Goal: Task Accomplishment & Management: Manage account settings

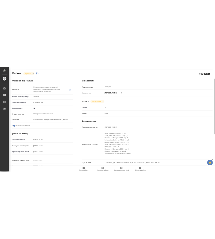
scroll to position [80, 0]
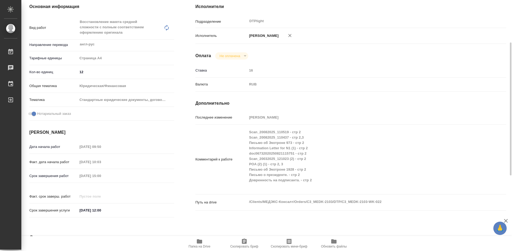
click at [206, 243] on span "Папка на Drive" at bounding box center [199, 243] width 38 height 10
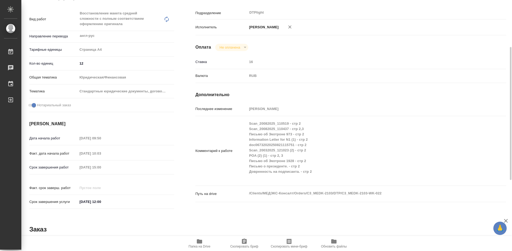
scroll to position [0, 0]
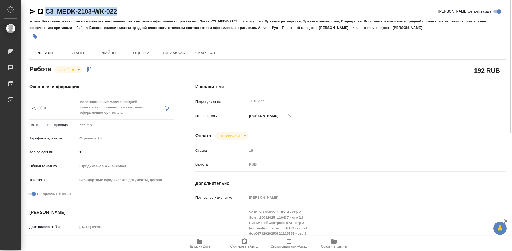
click at [138, 11] on div "C3_MEDK-2103-WK-022 Кратко детали заказа" at bounding box center [267, 11] width 477 height 9
drag, startPoint x: 126, startPoint y: 12, endPoint x: 54, endPoint y: 14, distance: 72.5
click at [54, 14] on div "C3_MEDK-2103-WK-022 Кратко детали заказа" at bounding box center [267, 11] width 477 height 9
click at [31, 11] on icon "button" at bounding box center [32, 11] width 6 height 6
copy link "_MEDK-2103-WK-022"
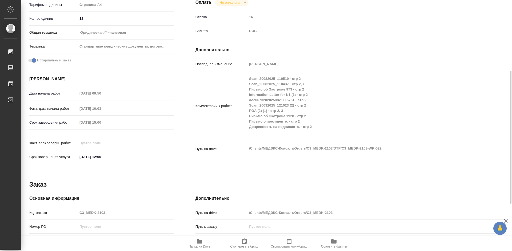
scroll to position [107, 0]
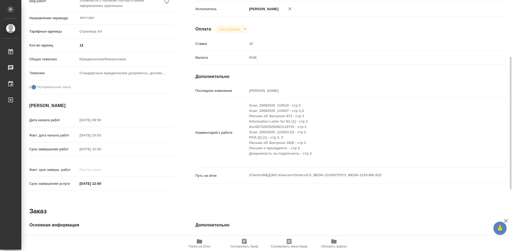
click at [201, 243] on icon "button" at bounding box center [199, 241] width 6 height 6
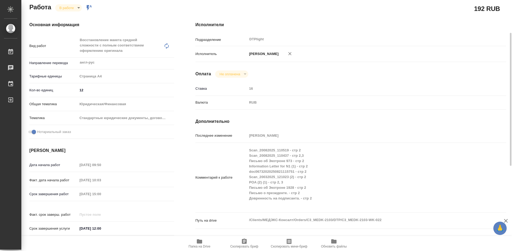
scroll to position [0, 0]
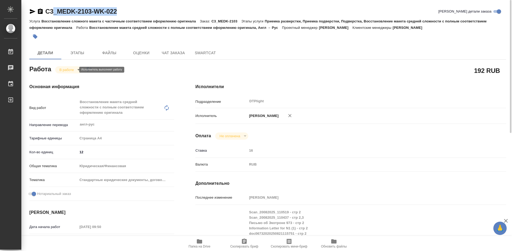
click at [62, 69] on body "🙏 .cls-1 fill:#fff; AWATERA Tretyakova Mariya Работы 0 Чаты График Выйти C3_MED…" at bounding box center [256, 125] width 512 height 251
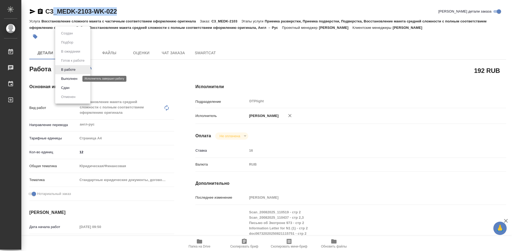
click at [72, 78] on button "Выполнен" at bounding box center [68, 79] width 19 height 6
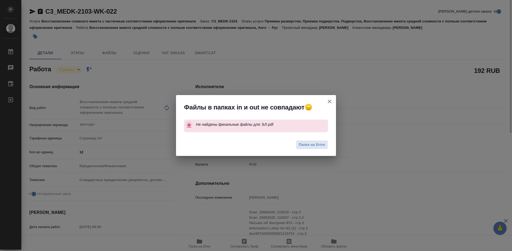
type textarea "x"
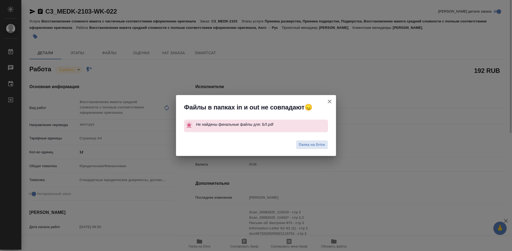
type textarea "x"
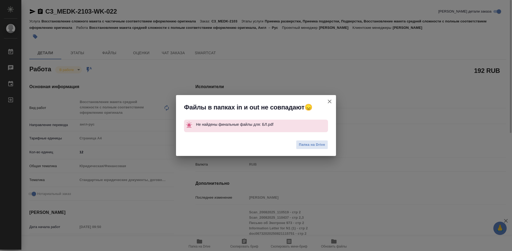
type textarea "x"
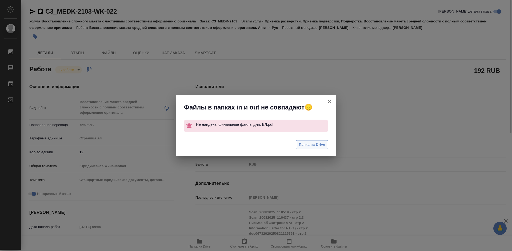
click at [312, 145] on span "Папка на Drive" at bounding box center [312, 145] width 26 height 6
click at [330, 99] on icon "button" at bounding box center [329, 101] width 6 height 6
type textarea "x"
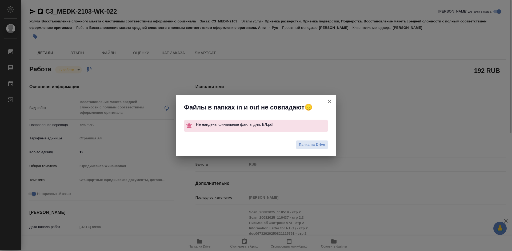
type textarea "x"
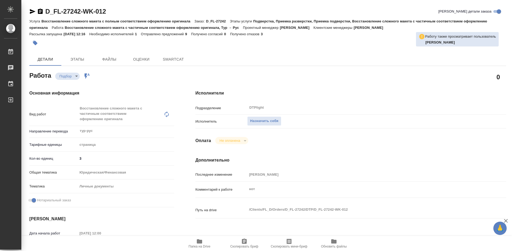
type textarea "x"
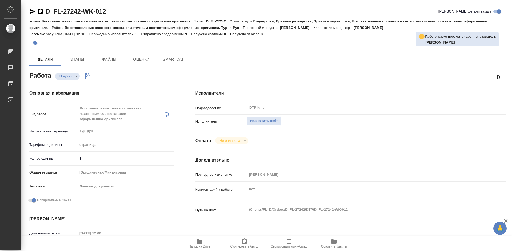
type textarea "x"
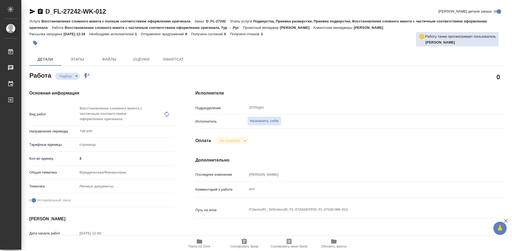
type textarea "x"
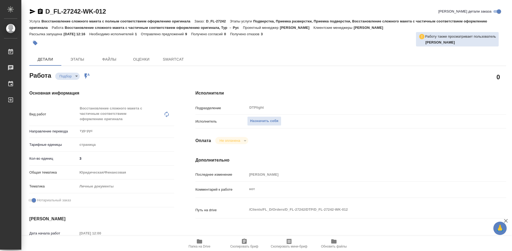
type textarea "x"
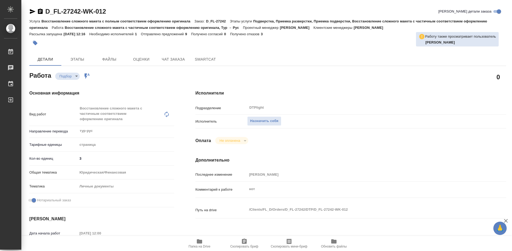
type textarea "x"
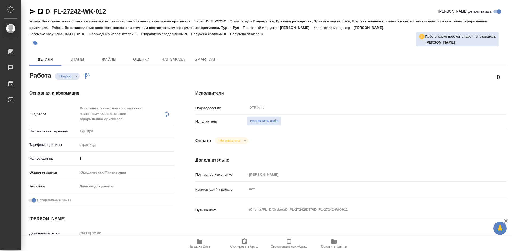
type textarea "x"
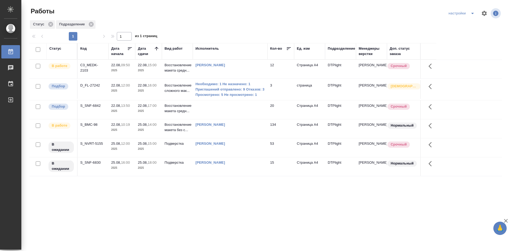
click at [91, 73] on div "S_SNF-6842" at bounding box center [93, 67] width 26 height 11
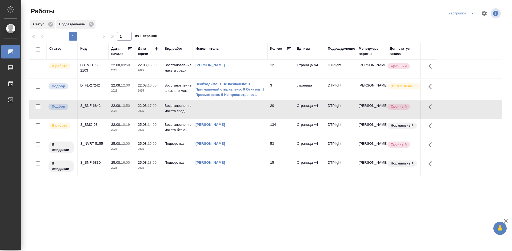
click at [91, 73] on div "S_SNF-6842" at bounding box center [93, 67] width 26 height 11
click at [87, 73] on div "S_NVRT-5155" at bounding box center [93, 67] width 26 height 11
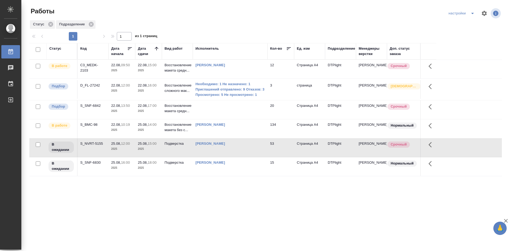
click at [91, 78] on td "S_SNF-6830" at bounding box center [93, 69] width 31 height 19
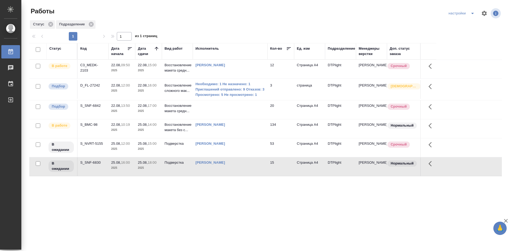
click at [91, 78] on td "S_SNF-6830" at bounding box center [93, 69] width 31 height 19
click at [91, 73] on div "S_BMC-98" at bounding box center [93, 67] width 26 height 11
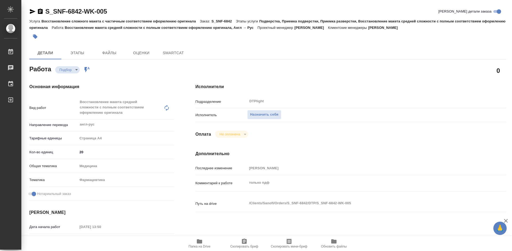
type textarea "x"
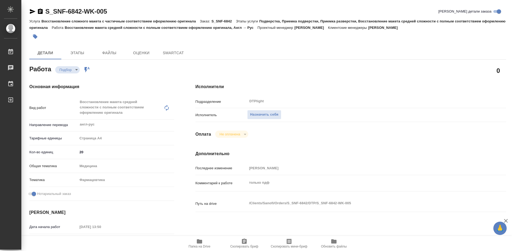
type textarea "x"
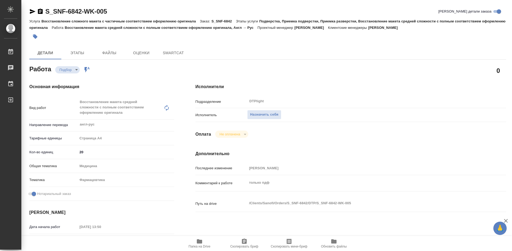
type textarea "x"
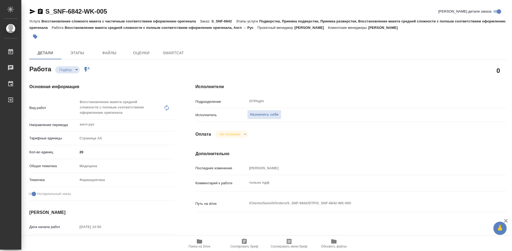
type textarea "x"
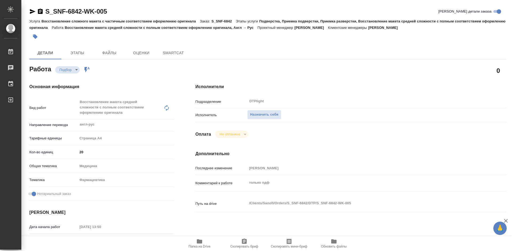
type textarea "x"
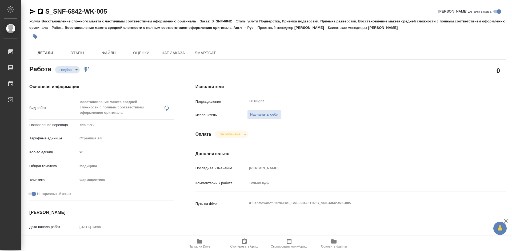
type textarea "x"
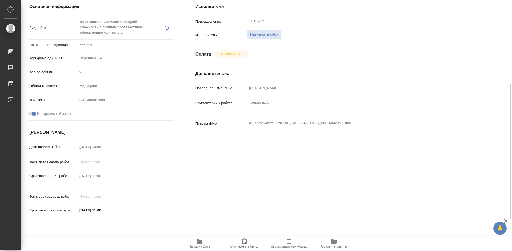
scroll to position [107, 0]
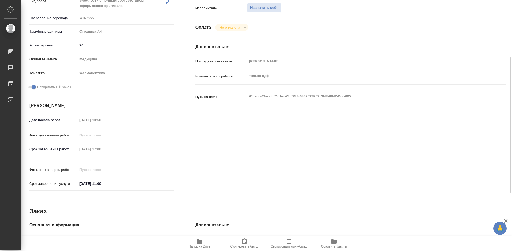
type textarea "x"
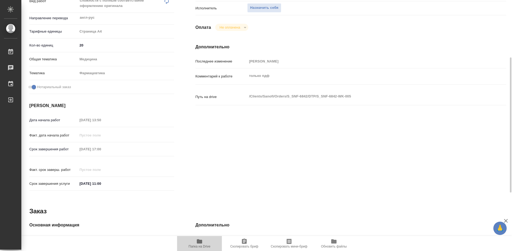
click at [205, 243] on span "Папка на Drive" at bounding box center [199, 243] width 38 height 10
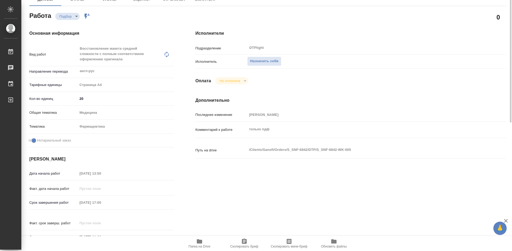
scroll to position [27, 0]
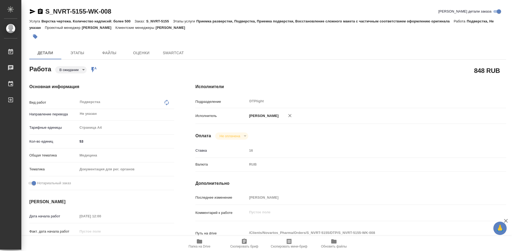
type textarea "x"
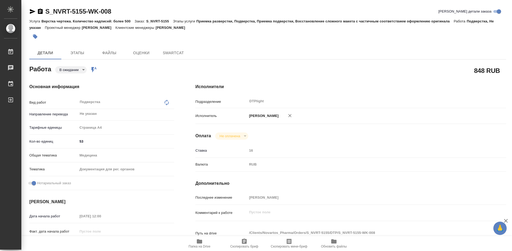
type textarea "x"
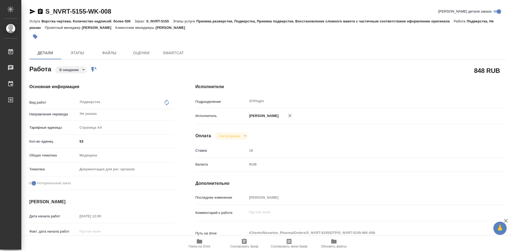
type textarea "x"
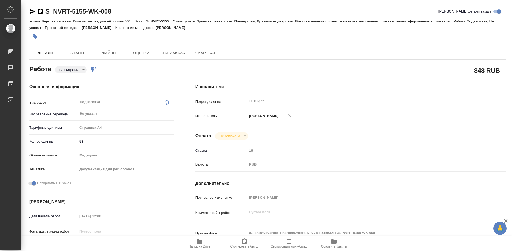
type textarea "x"
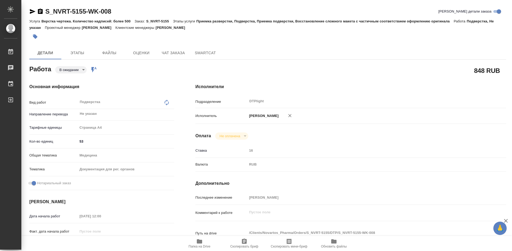
type textarea "x"
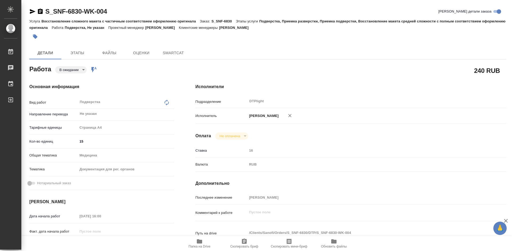
type textarea "x"
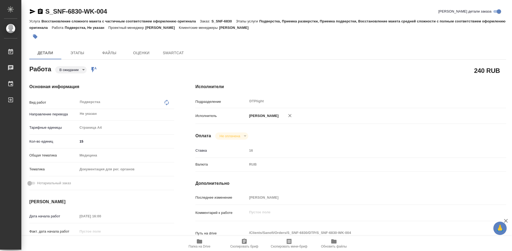
type textarea "x"
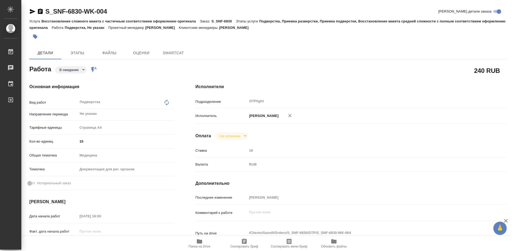
type textarea "x"
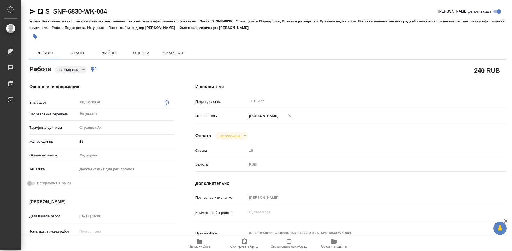
type textarea "x"
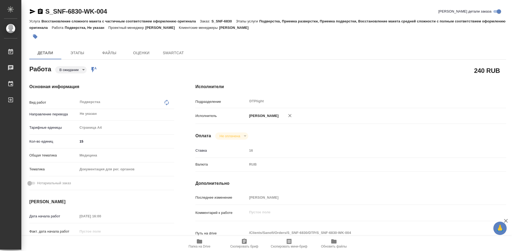
type textarea "x"
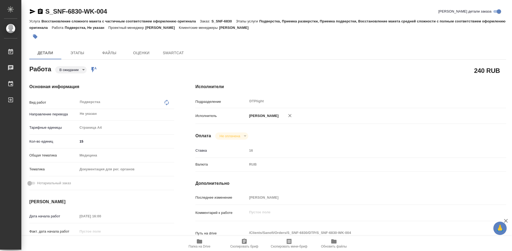
type textarea "x"
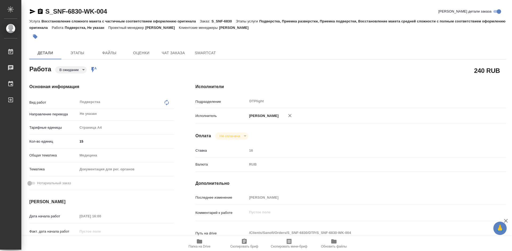
type textarea "x"
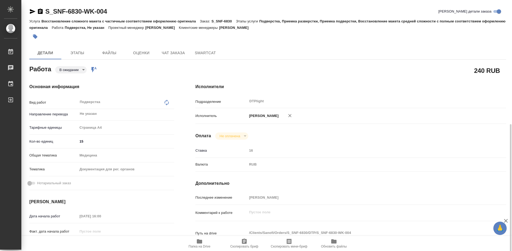
type textarea "x"
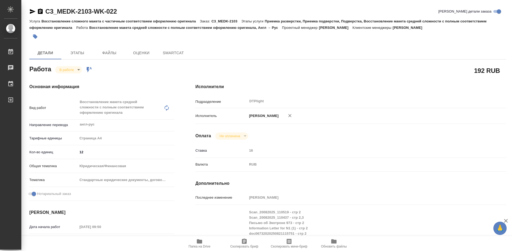
type textarea "x"
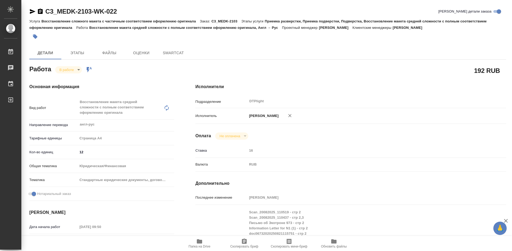
type textarea "x"
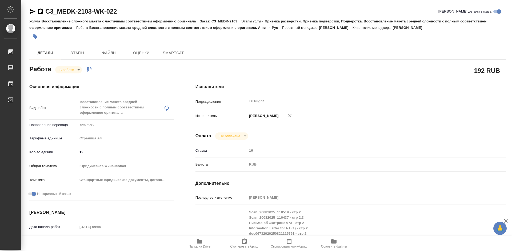
type textarea "x"
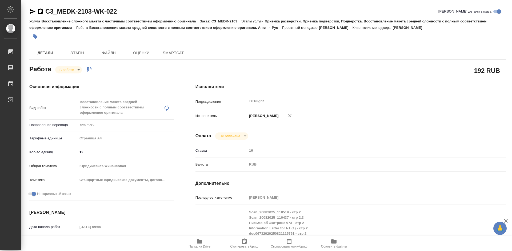
type textarea "x"
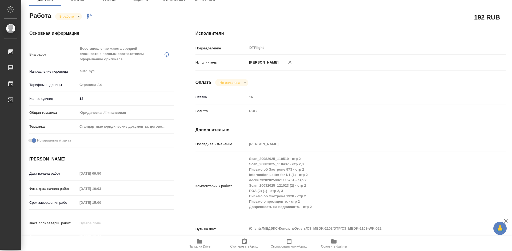
type textarea "x"
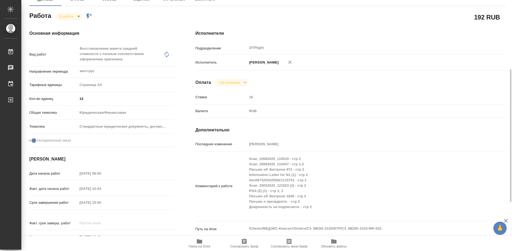
scroll to position [80, 0]
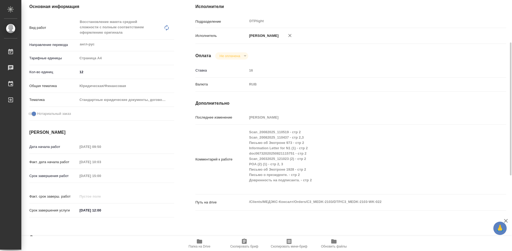
type textarea "x"
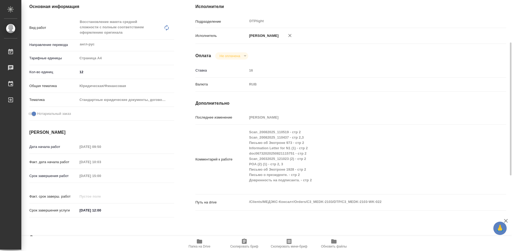
scroll to position [0, 0]
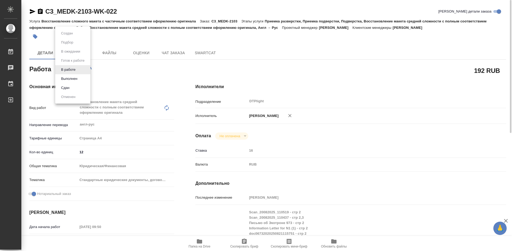
click at [73, 69] on body "🙏 .cls-1 fill:#fff; AWATERA Tretyakova Mariya Работы Чаты График Выйти C3_MEDK-…" at bounding box center [256, 125] width 512 height 251
click at [72, 78] on button "Выполнен" at bounding box center [68, 79] width 19 height 6
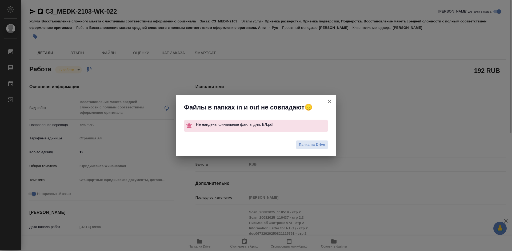
type textarea "x"
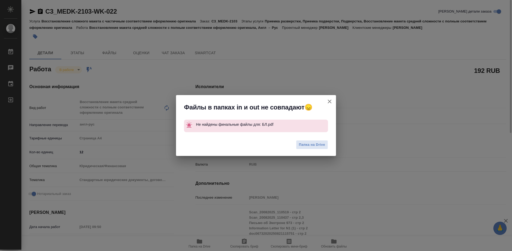
type textarea "x"
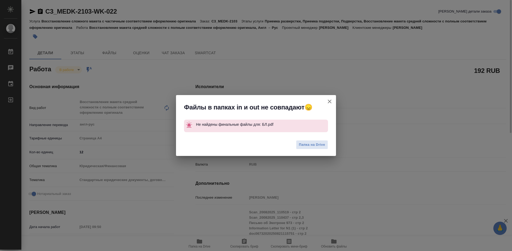
type textarea "x"
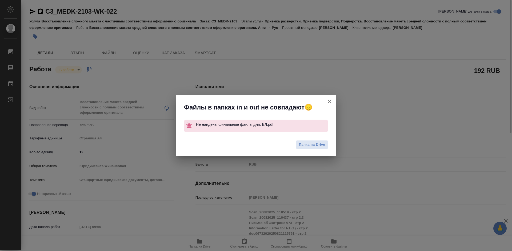
type textarea "x"
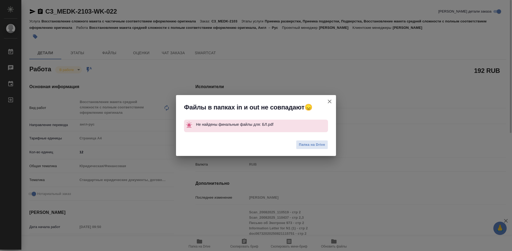
click at [329, 100] on icon "button" at bounding box center [329, 101] width 6 height 6
type textarea "x"
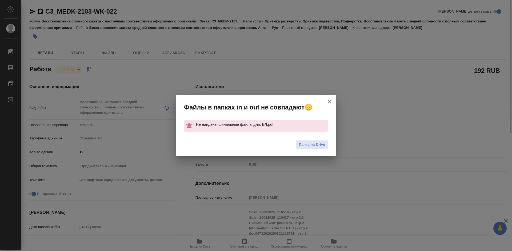
type textarea "x"
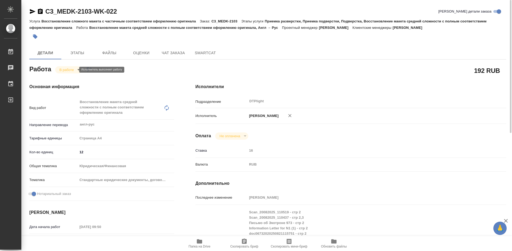
click at [67, 70] on body "🙏 .cls-1 fill:#fff; AWATERA Tretyakova Mariya Работы 0 Чаты График Выйти C3_MED…" at bounding box center [256, 125] width 512 height 251
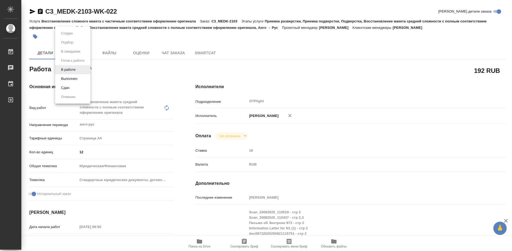
click at [80, 79] on li "Выполнен" at bounding box center [72, 78] width 35 height 9
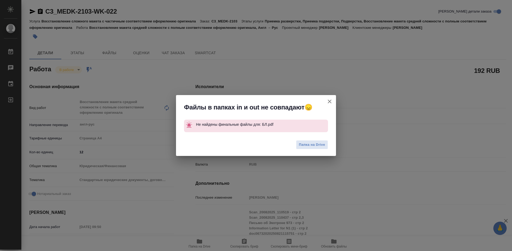
type textarea "x"
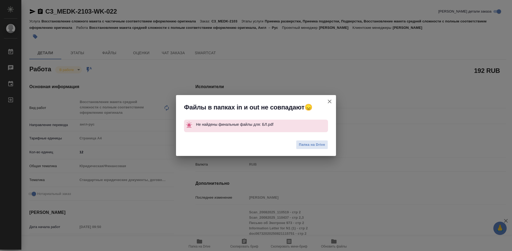
type textarea "x"
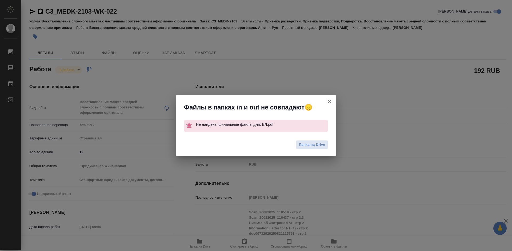
type textarea "x"
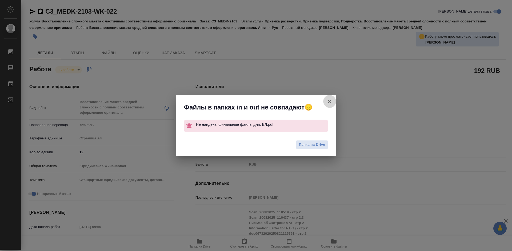
click at [331, 99] on icon "button" at bounding box center [329, 101] width 6 height 6
type textarea "x"
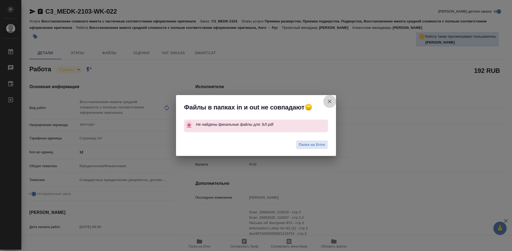
type textarea "x"
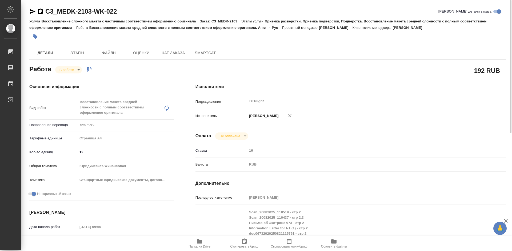
type textarea "x"
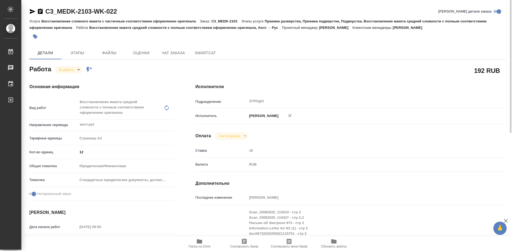
type textarea "x"
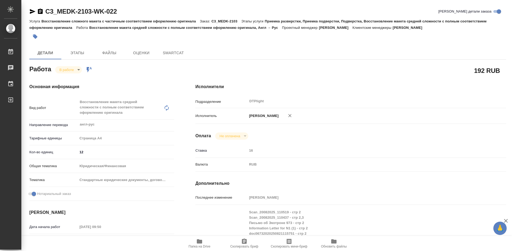
type textarea "x"
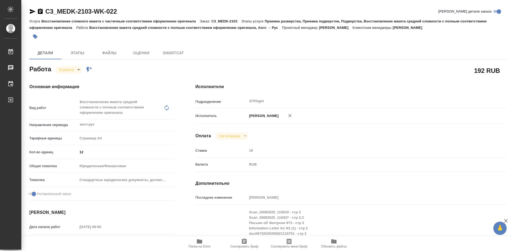
type textarea "x"
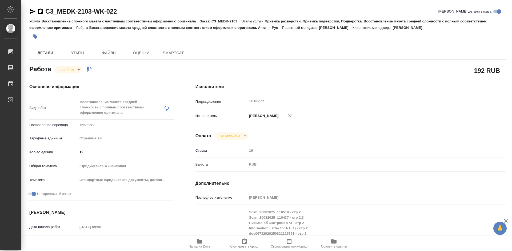
type textarea "x"
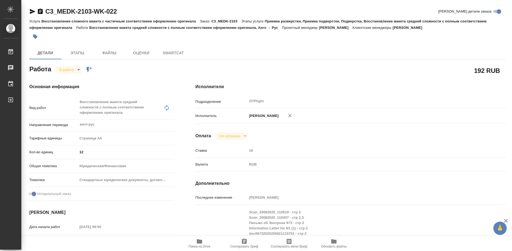
type textarea "x"
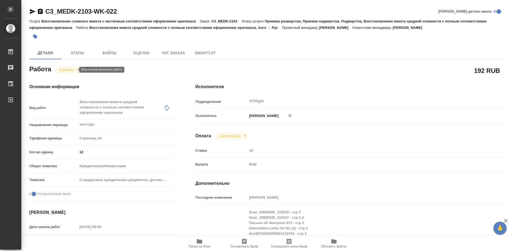
click at [73, 71] on body "🙏 .cls-1 fill:#fff; AWATERA Tretyakova Mariya Работы Чаты График Выйти C3_MEDK-…" at bounding box center [256, 125] width 512 height 251
type textarea "x"
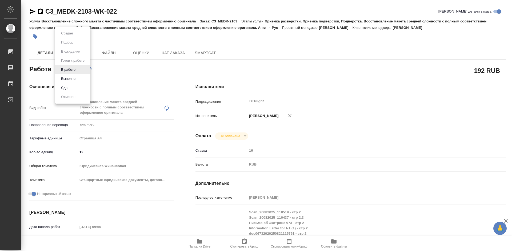
type textarea "x"
click at [73, 77] on button "Выполнен" at bounding box center [68, 79] width 19 height 6
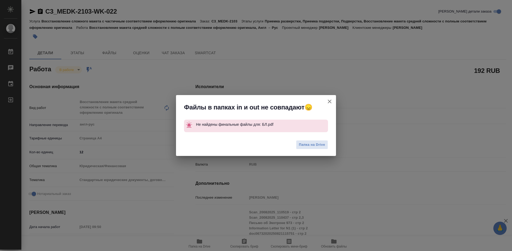
type textarea "x"
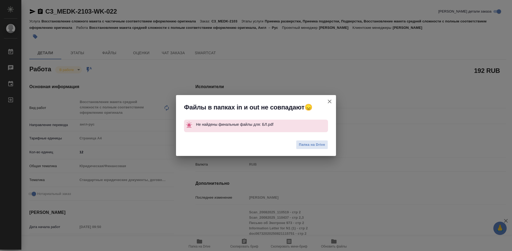
type textarea "x"
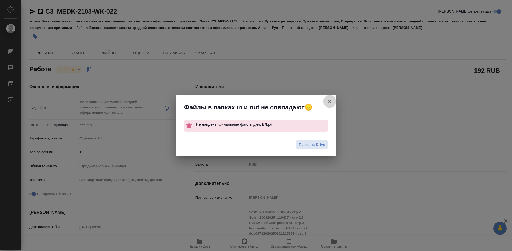
click at [331, 102] on icon "button" at bounding box center [329, 101] width 6 height 6
type textarea "x"
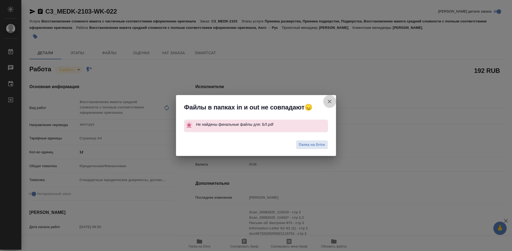
type textarea "x"
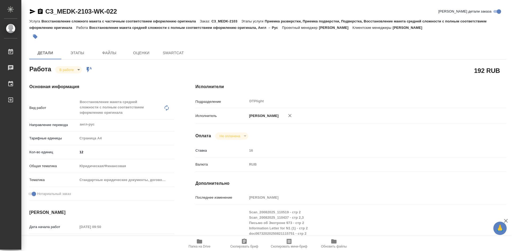
type textarea "x"
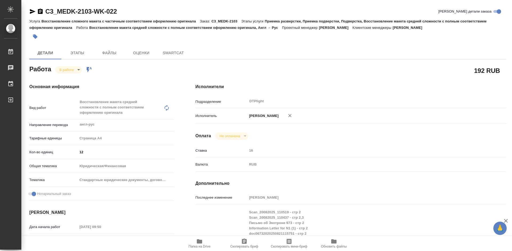
type textarea "x"
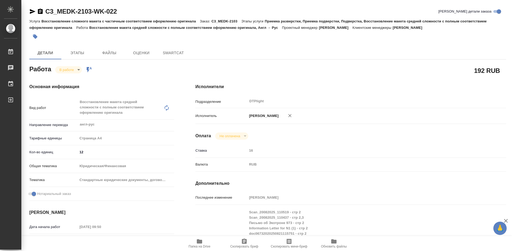
type textarea "x"
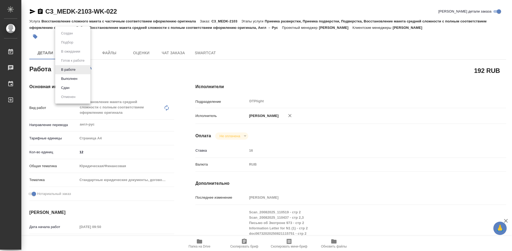
click at [73, 69] on body "🙏 .cls-1 fill:#fff; AWATERA Tretyakova Mariya Работы Чаты График Выйти C3_MEDK-…" at bounding box center [256, 125] width 512 height 251
type textarea "x"
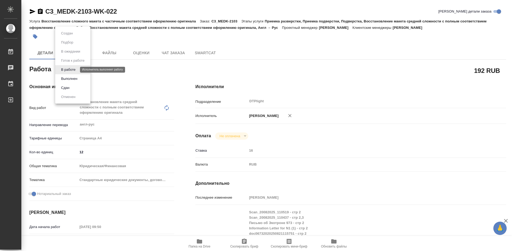
type textarea "x"
click at [75, 79] on button "Выполнен" at bounding box center [68, 79] width 19 height 6
type textarea "x"
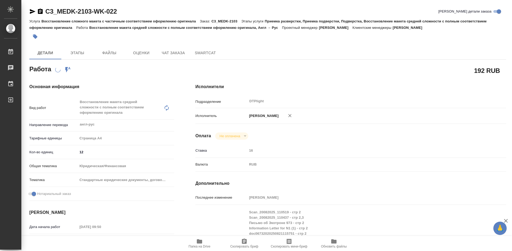
type textarea "x"
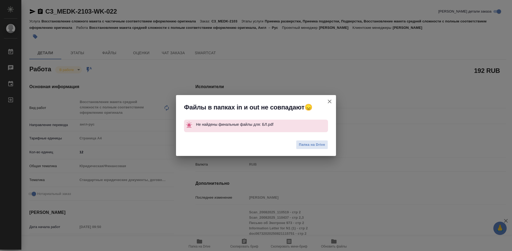
type textarea "x"
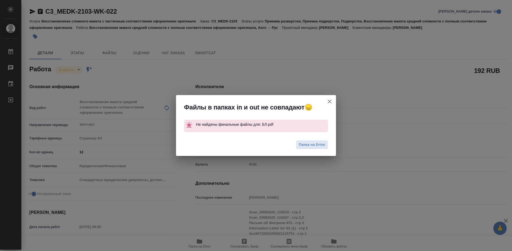
type textarea "x"
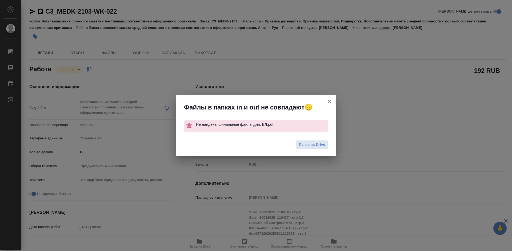
type textarea "x"
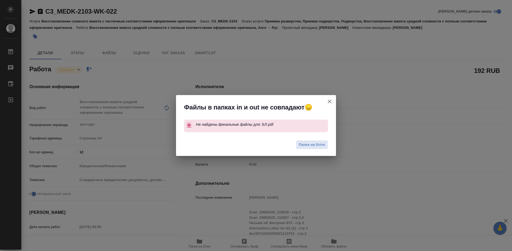
click at [329, 102] on icon "button" at bounding box center [330, 101] width 4 height 4
type textarea "x"
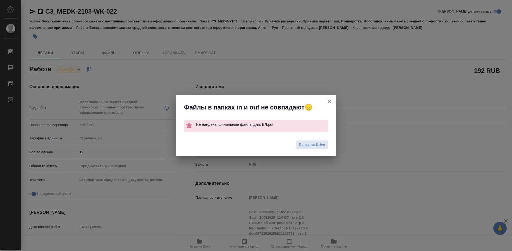
type textarea "x"
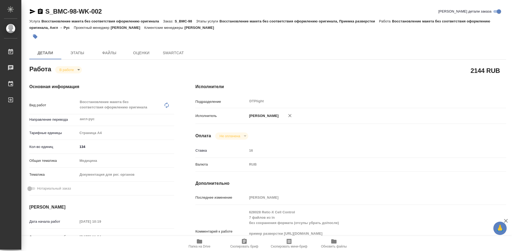
type textarea "x"
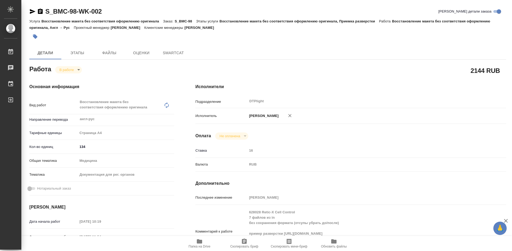
type textarea "x"
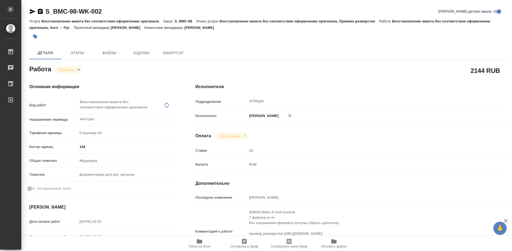
type textarea "x"
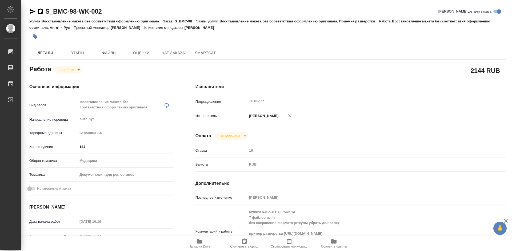
type textarea "x"
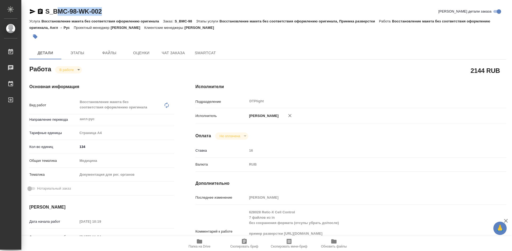
type textarea "x"
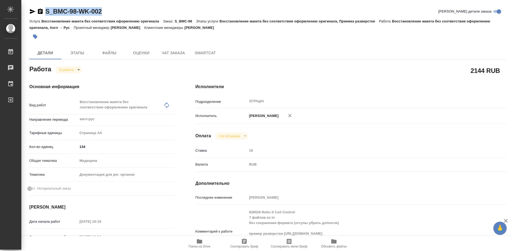
drag, startPoint x: 109, startPoint y: 13, endPoint x: 46, endPoint y: 13, distance: 62.9
click at [46, 13] on div "S_BMC-98-WK-002 [PERSON_NAME] детали заказа" at bounding box center [267, 11] width 477 height 9
copy link "S_BMC-98-WK-002"
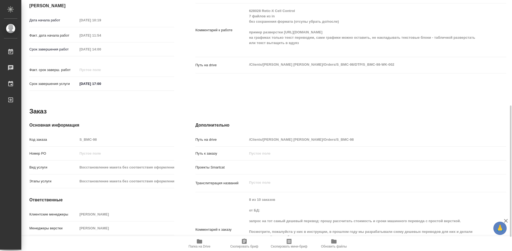
scroll to position [94, 0]
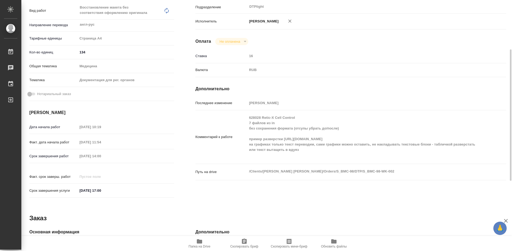
click at [340, 72] on div "RUB" at bounding box center [363, 69] width 233 height 9
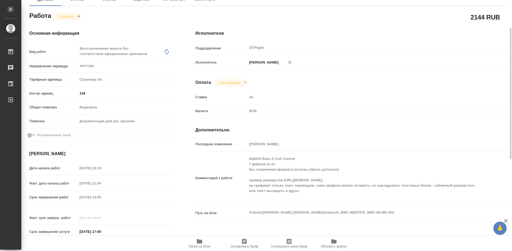
scroll to position [80, 0]
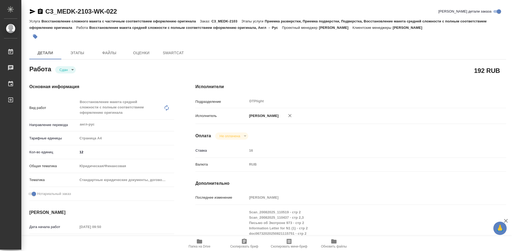
type textarea "x"
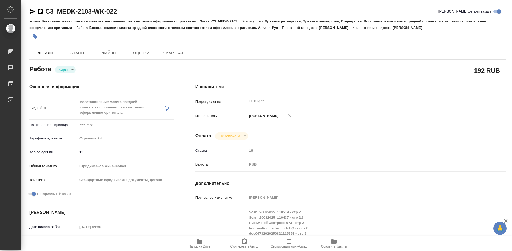
type textarea "x"
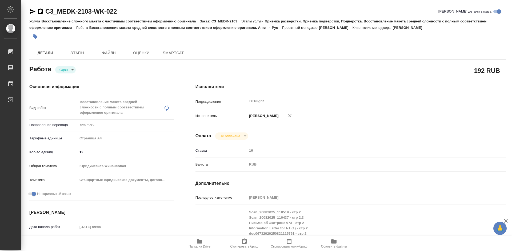
type textarea "x"
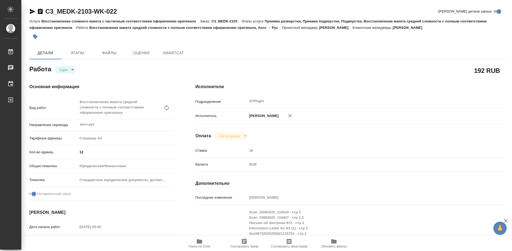
type textarea "x"
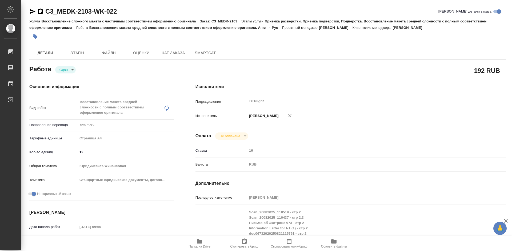
type textarea "x"
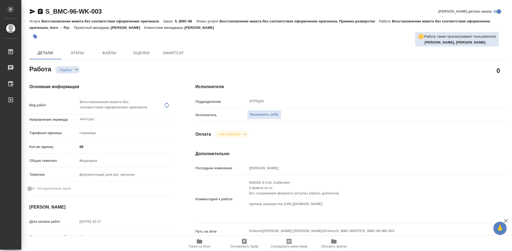
type textarea "x"
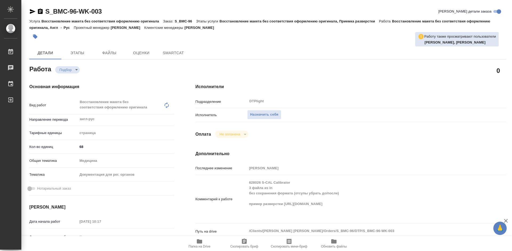
type textarea "x"
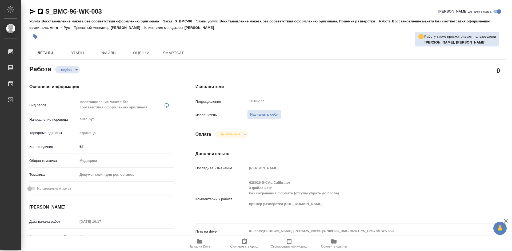
type textarea "x"
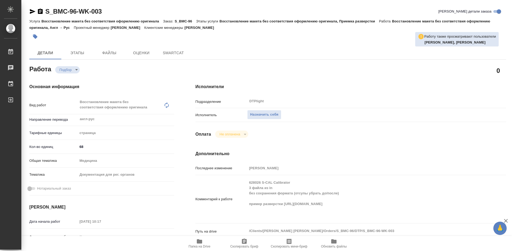
type textarea "x"
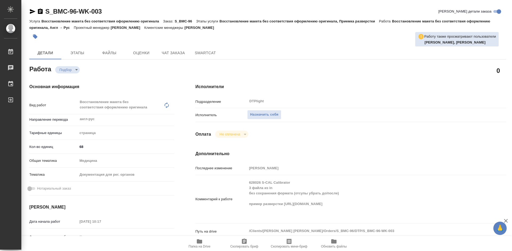
type textarea "x"
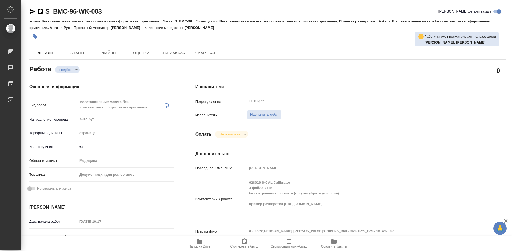
type textarea "x"
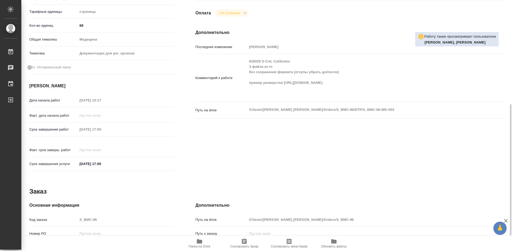
scroll to position [228, 0]
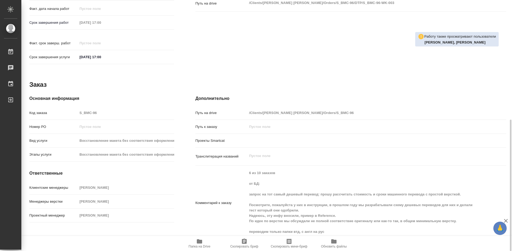
click at [209, 244] on span "Папка на Drive" at bounding box center [199, 246] width 22 height 4
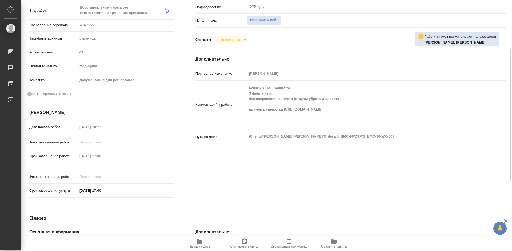
scroll to position [0, 0]
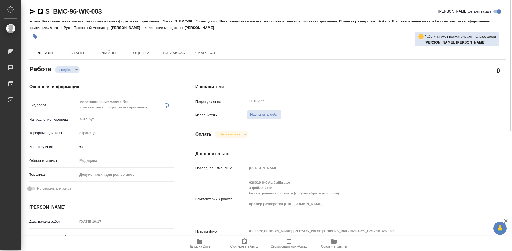
type textarea "x"
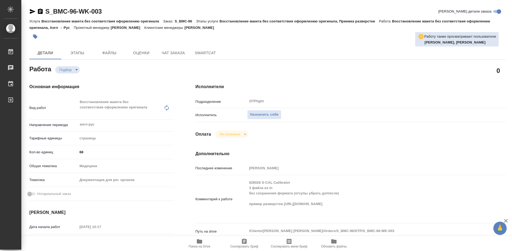
type textarea "x"
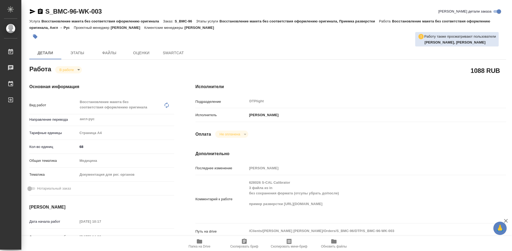
type textarea "x"
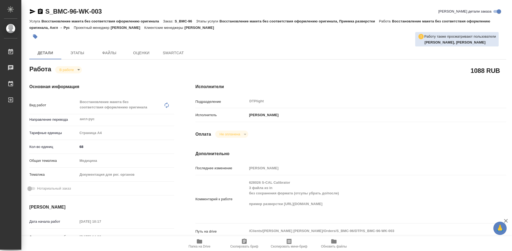
type textarea "x"
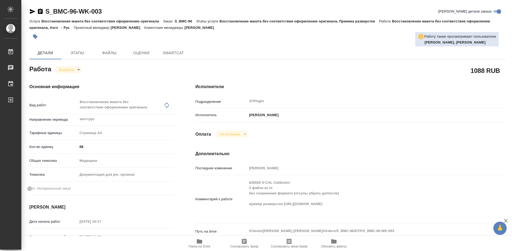
type textarea "x"
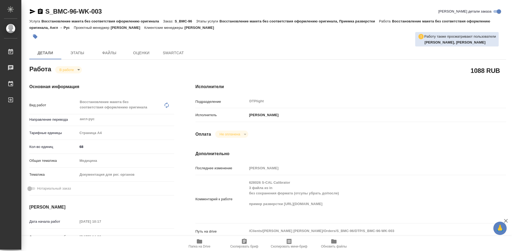
type textarea "x"
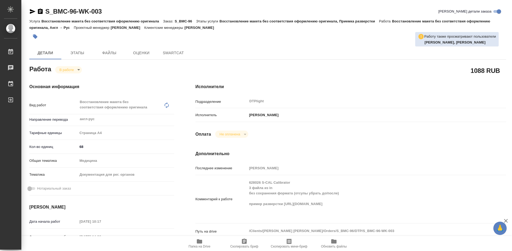
type textarea "x"
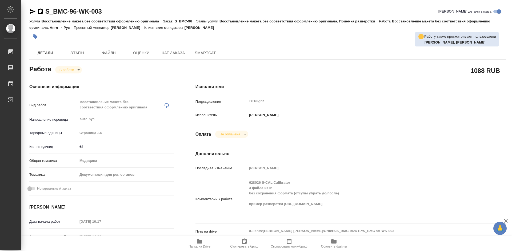
type textarea "x"
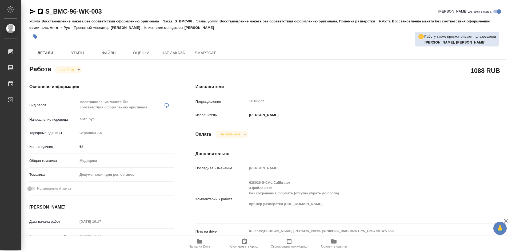
type textarea "x"
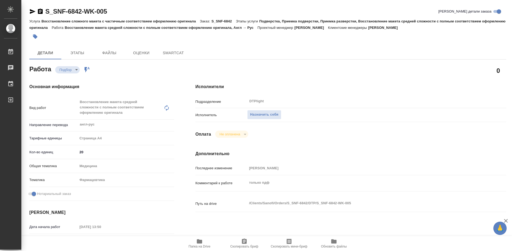
type textarea "x"
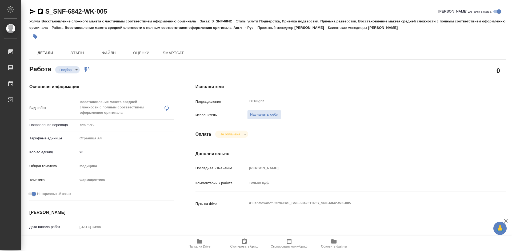
type textarea "x"
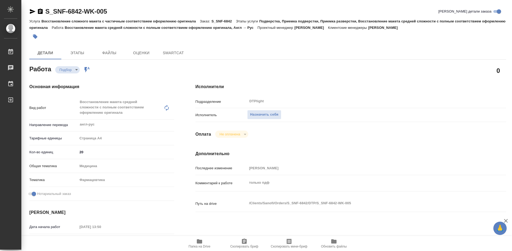
type textarea "x"
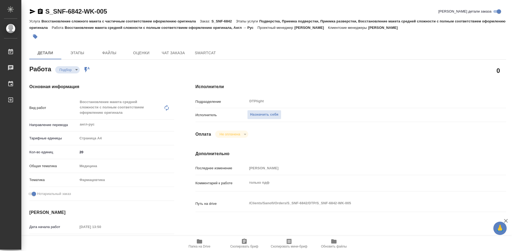
type textarea "x"
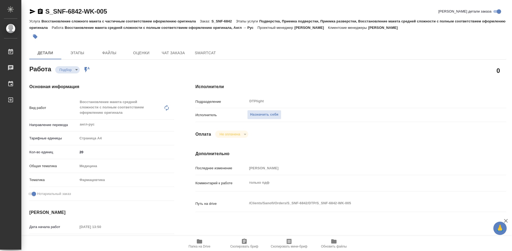
type textarea "x"
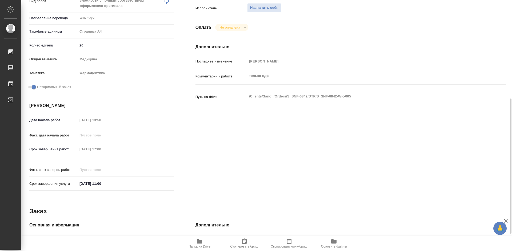
scroll to position [160, 0]
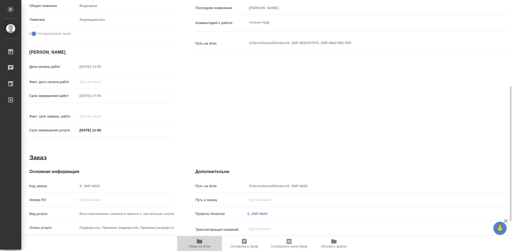
click at [202, 244] on span "Папка на Drive" at bounding box center [199, 246] width 22 height 4
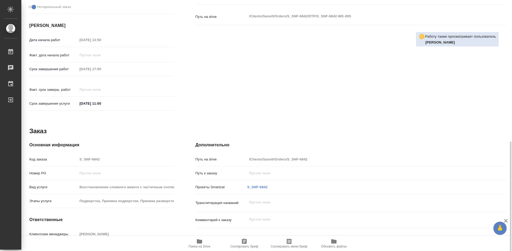
scroll to position [213, 0]
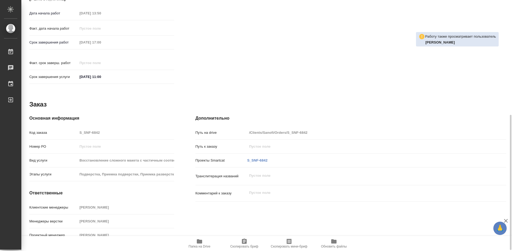
click at [198, 244] on span "Папка на Drive" at bounding box center [199, 246] width 22 height 4
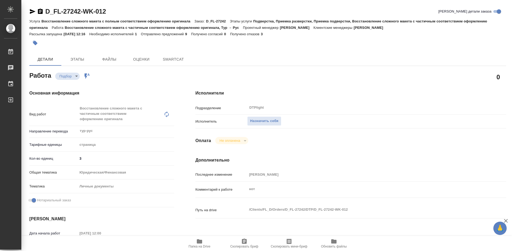
type textarea "x"
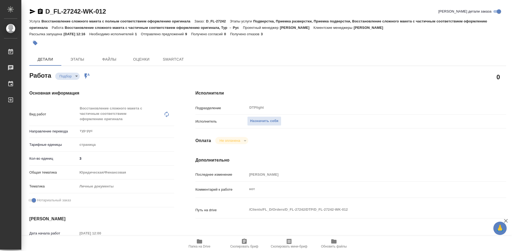
type textarea "x"
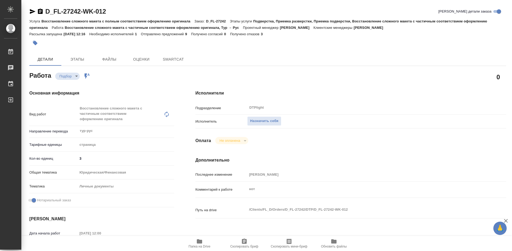
type textarea "x"
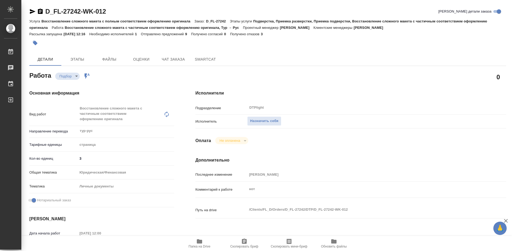
type textarea "x"
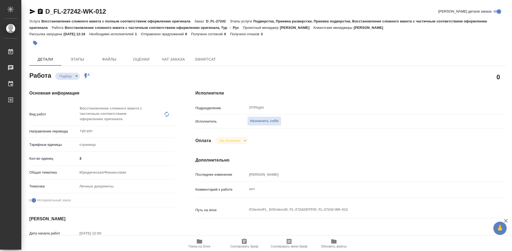
type textarea "x"
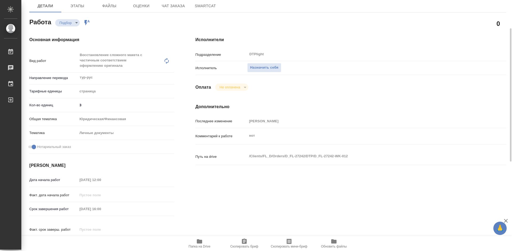
scroll to position [80, 0]
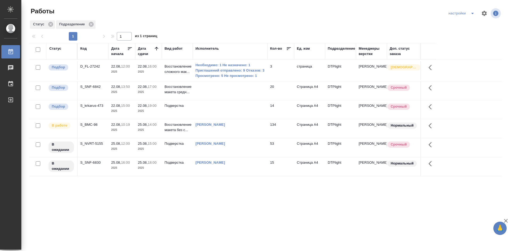
click at [90, 80] on td "S_SNF-6842" at bounding box center [93, 70] width 31 height 19
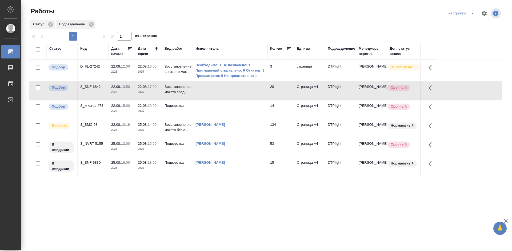
click at [94, 69] on div "S_SNF-6842" at bounding box center [93, 66] width 26 height 5
click at [100, 69] on div "S_krkarus-473" at bounding box center [93, 66] width 26 height 5
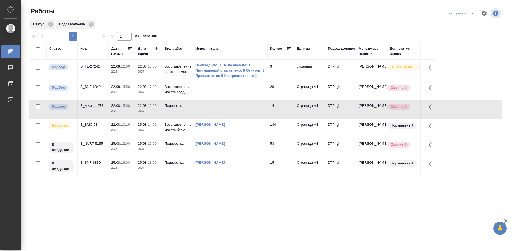
click at [94, 69] on div "S_krkarus-473" at bounding box center [93, 66] width 26 height 5
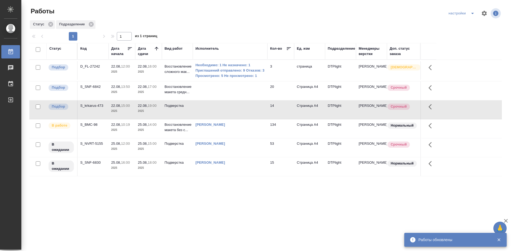
click at [269, 207] on div "Статус Код Дата начала Дата сдачи Вид работ Исполнитель Кол-во Ед. изм Подразде…" at bounding box center [265, 139] width 472 height 192
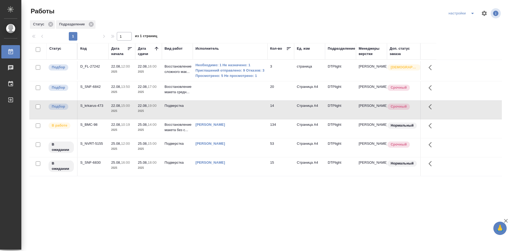
click at [215, 216] on div "Статус Код Дата начала Дата сдачи Вид работ Исполнитель Кол-во Ед. изм Подразде…" at bounding box center [265, 139] width 472 height 192
click at [162, 201] on div "Статус Код Дата начала Дата сдачи Вид работ Исполнитель Кол-во Ед. изм Подразде…" at bounding box center [265, 139] width 472 height 192
click at [92, 69] on div "S_BMC-98" at bounding box center [93, 66] width 26 height 5
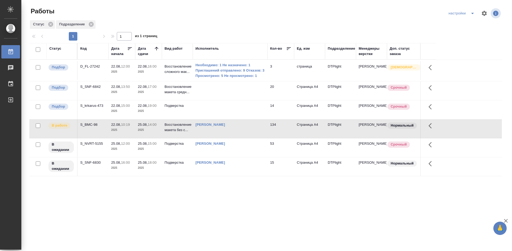
click at [92, 69] on div "S_BMC-98" at bounding box center [93, 66] width 26 height 5
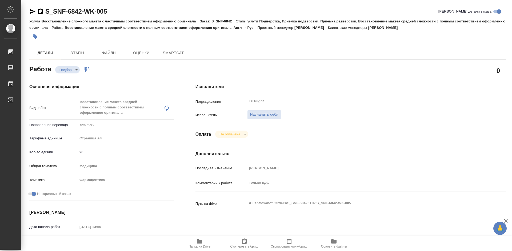
type textarea "x"
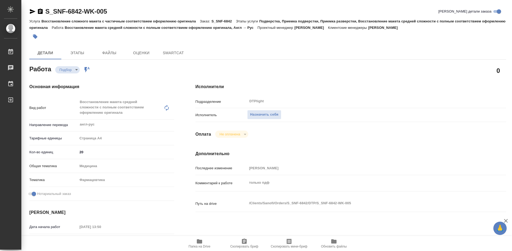
type textarea "x"
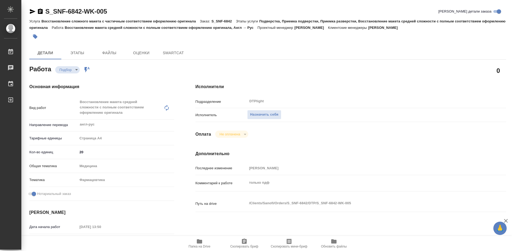
type textarea "x"
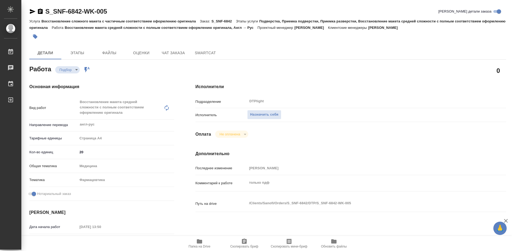
type textarea "x"
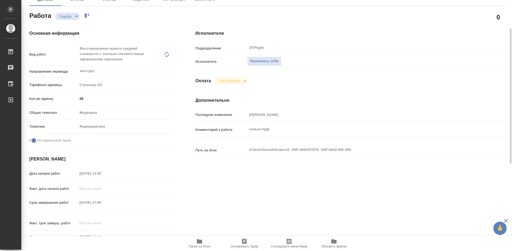
type textarea "x"
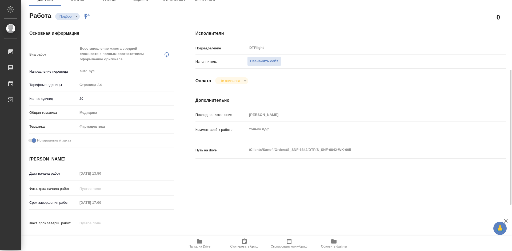
scroll to position [107, 0]
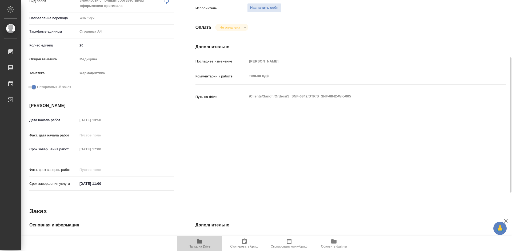
click at [204, 244] on span "Папка на Drive" at bounding box center [199, 243] width 38 height 10
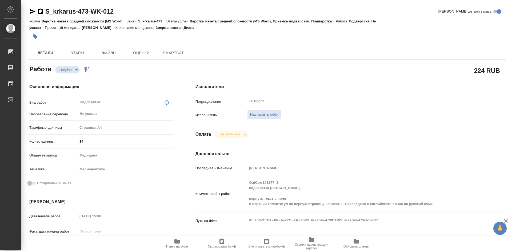
type textarea "x"
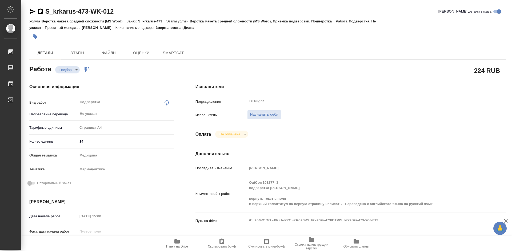
type textarea "x"
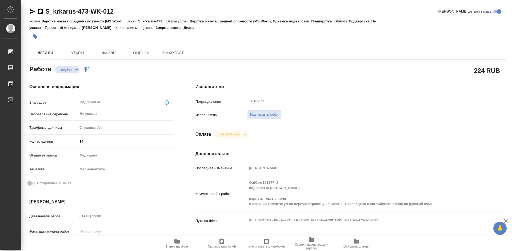
type textarea "x"
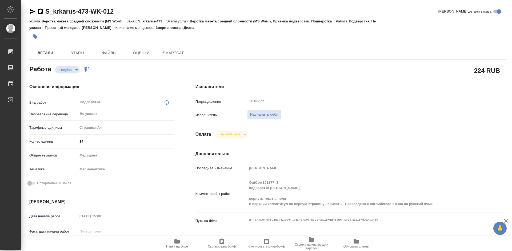
type textarea "x"
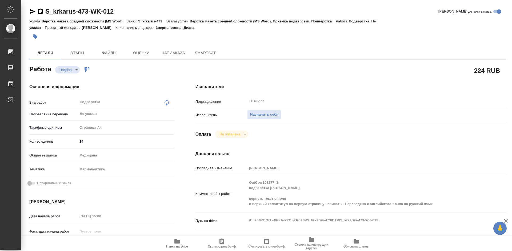
type textarea "x"
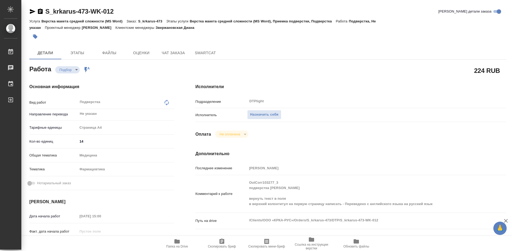
type textarea "x"
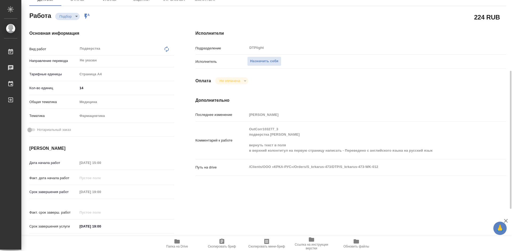
scroll to position [107, 0]
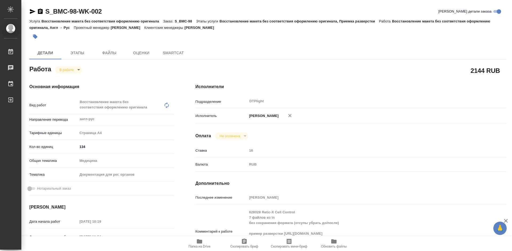
type textarea "x"
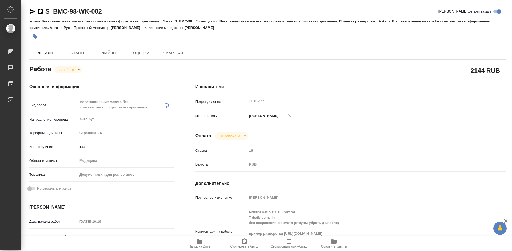
type textarea "x"
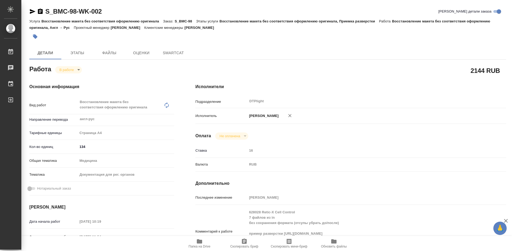
type textarea "x"
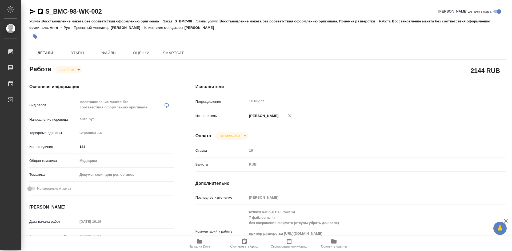
type textarea "x"
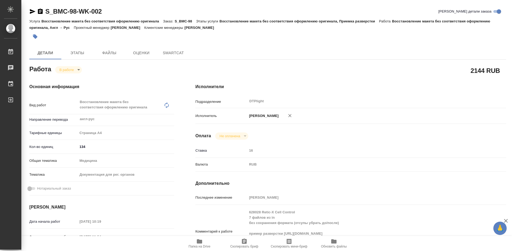
type textarea "x"
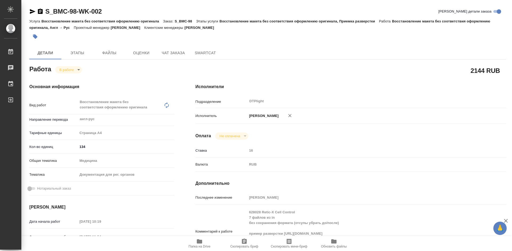
type textarea "x"
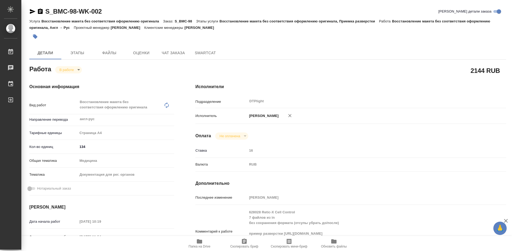
type textarea "x"
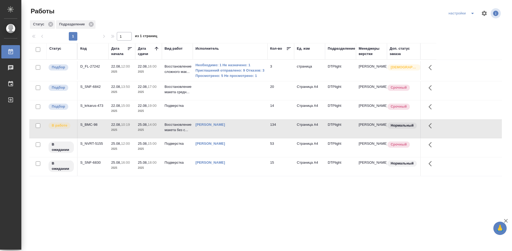
click at [94, 69] on div "S_SNF-6842" at bounding box center [93, 66] width 26 height 5
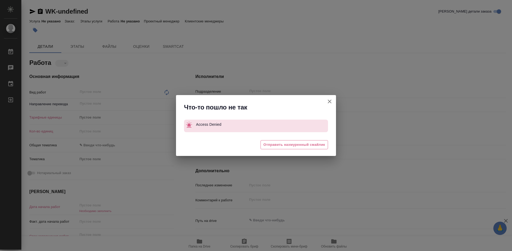
type textarea "x"
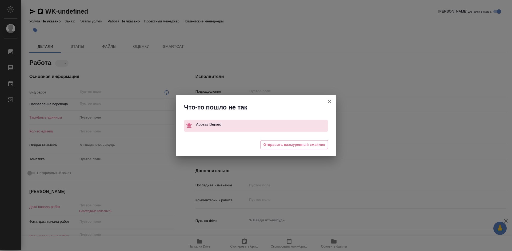
click at [330, 102] on icon "button" at bounding box center [330, 101] width 4 height 4
type textarea "x"
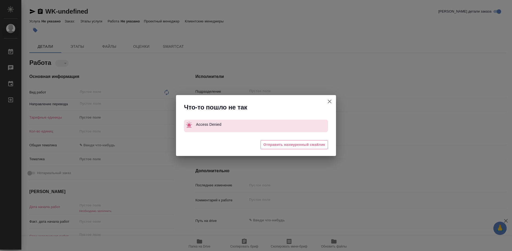
type textarea "x"
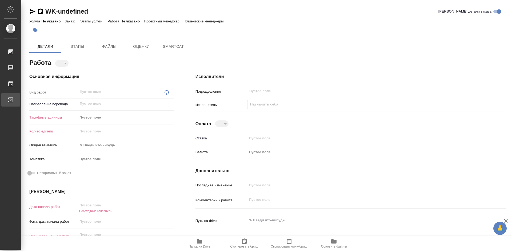
type textarea "x"
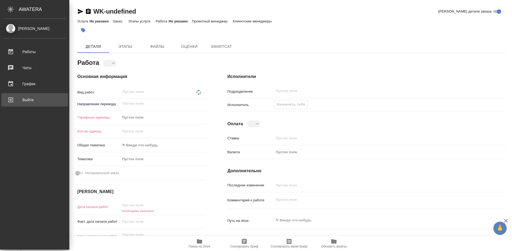
type textarea "x"
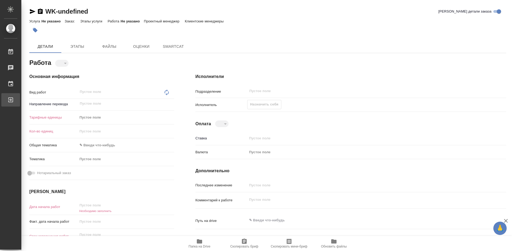
click at [12, 95] on link "Выйти" at bounding box center [10, 99] width 19 height 13
type textarea "x"
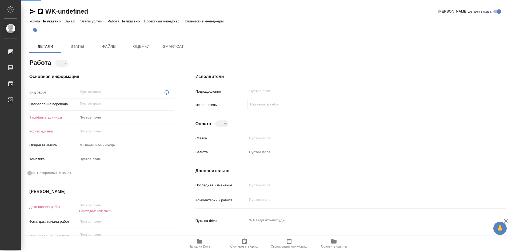
type textarea "x"
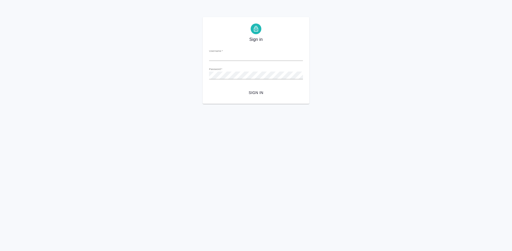
type input "m.tretyakova@awatera.com"
click at [264, 90] on span "Sign in" at bounding box center [255, 92] width 85 height 7
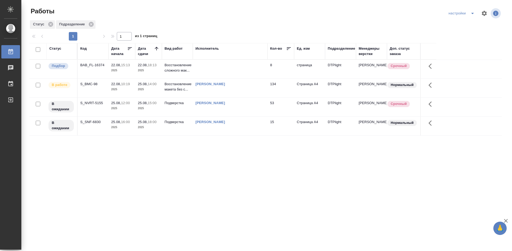
click at [198, 161] on div "Статус Код Дата начала Дата сдачи Вид работ Исполнитель Кол-во Ед. изм Подразде…" at bounding box center [265, 139] width 472 height 192
click at [95, 63] on div "BAB_FL-16374" at bounding box center [93, 64] width 26 height 5
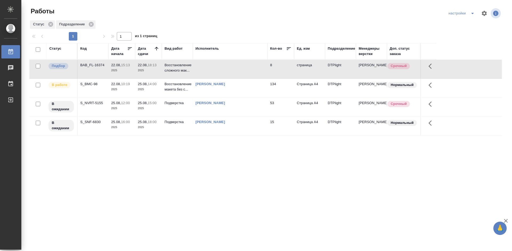
click at [95, 63] on div "BAB_FL-16374" at bounding box center [93, 64] width 26 height 5
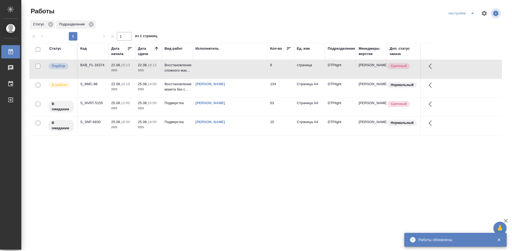
click at [255, 174] on div "Статус Код Дата начала Дата сдачи Вид работ Исполнитель Кол-во Ед. изм Подразде…" at bounding box center [265, 139] width 472 height 192
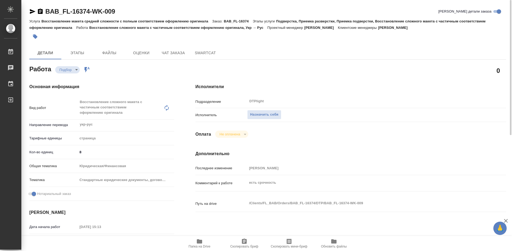
click at [202, 245] on span "Папка на Drive" at bounding box center [199, 246] width 22 height 4
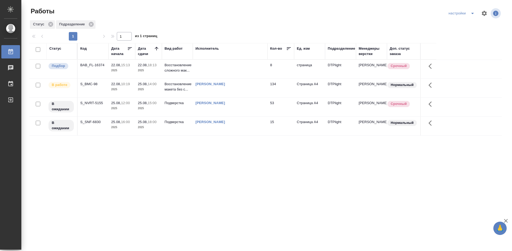
click at [182, 170] on div "Статус Код Дата начала Дата сдачи Вид работ Исполнитель Кол-во Ед. изм Подразде…" at bounding box center [265, 139] width 472 height 192
